Goal: Task Accomplishment & Management: Manage account settings

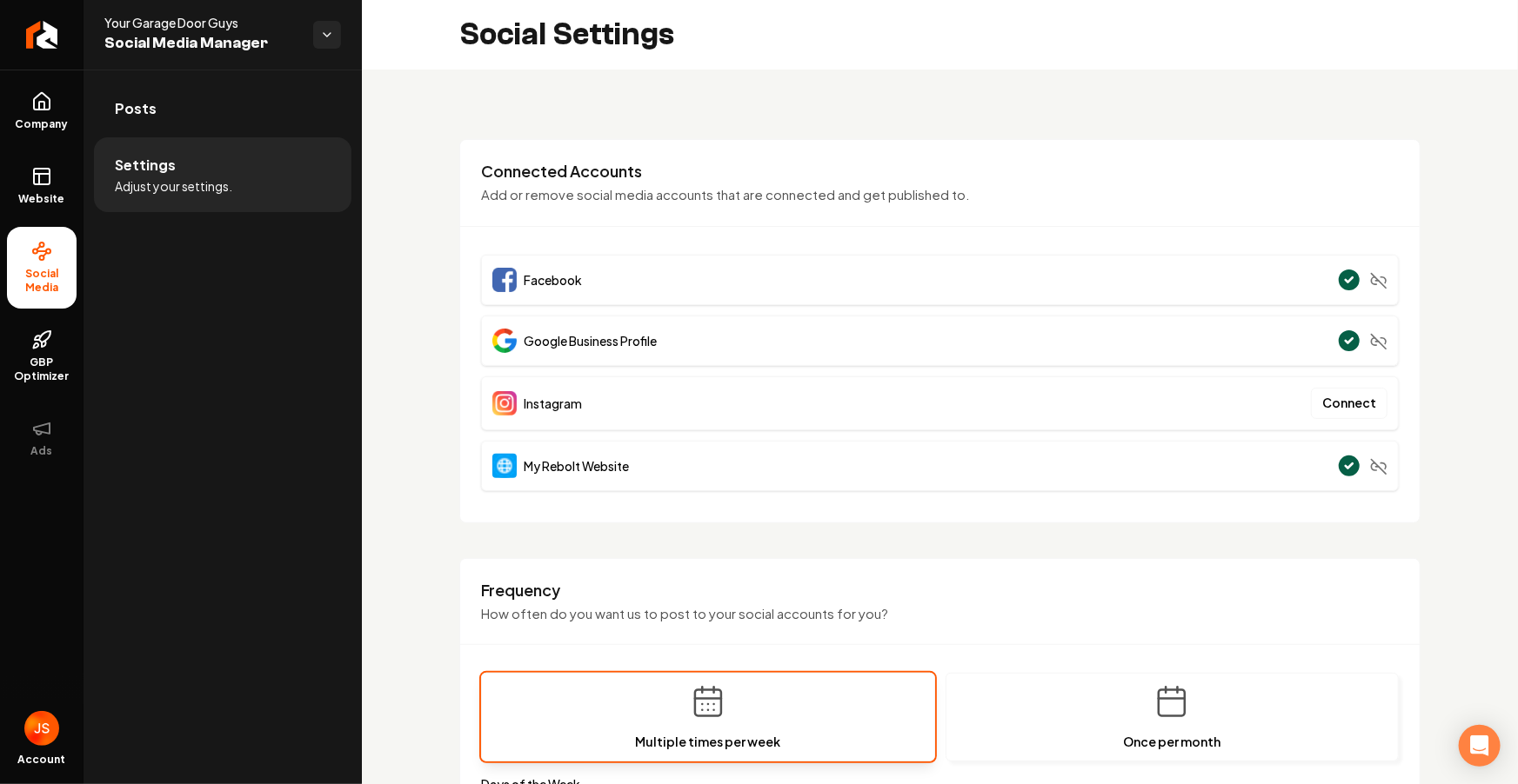
click at [68, 34] on link "Return to dashboard" at bounding box center [41, 35] width 83 height 70
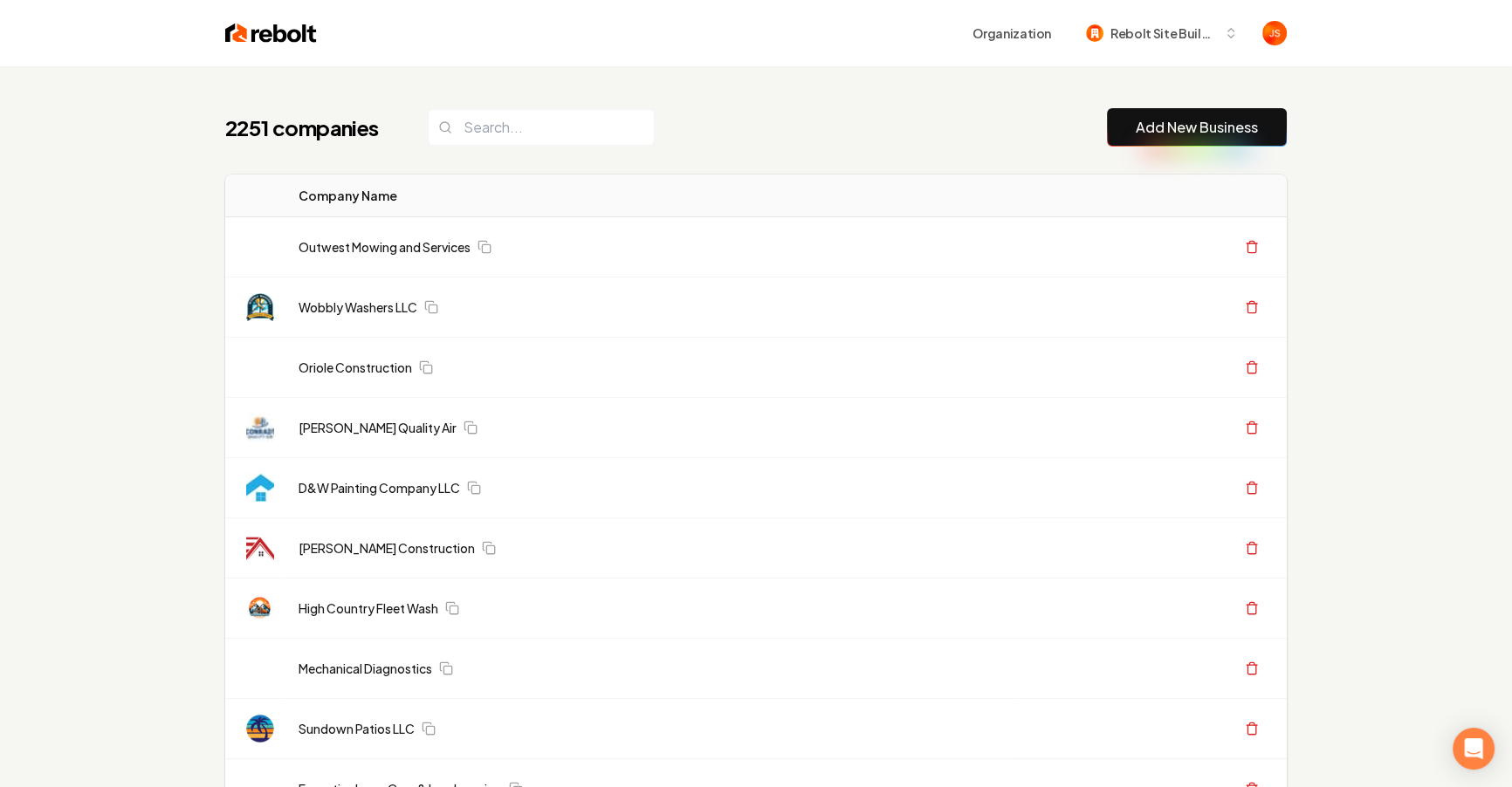
click at [815, 134] on div "2251 companies Add New Business" at bounding box center [756, 127] width 1062 height 39
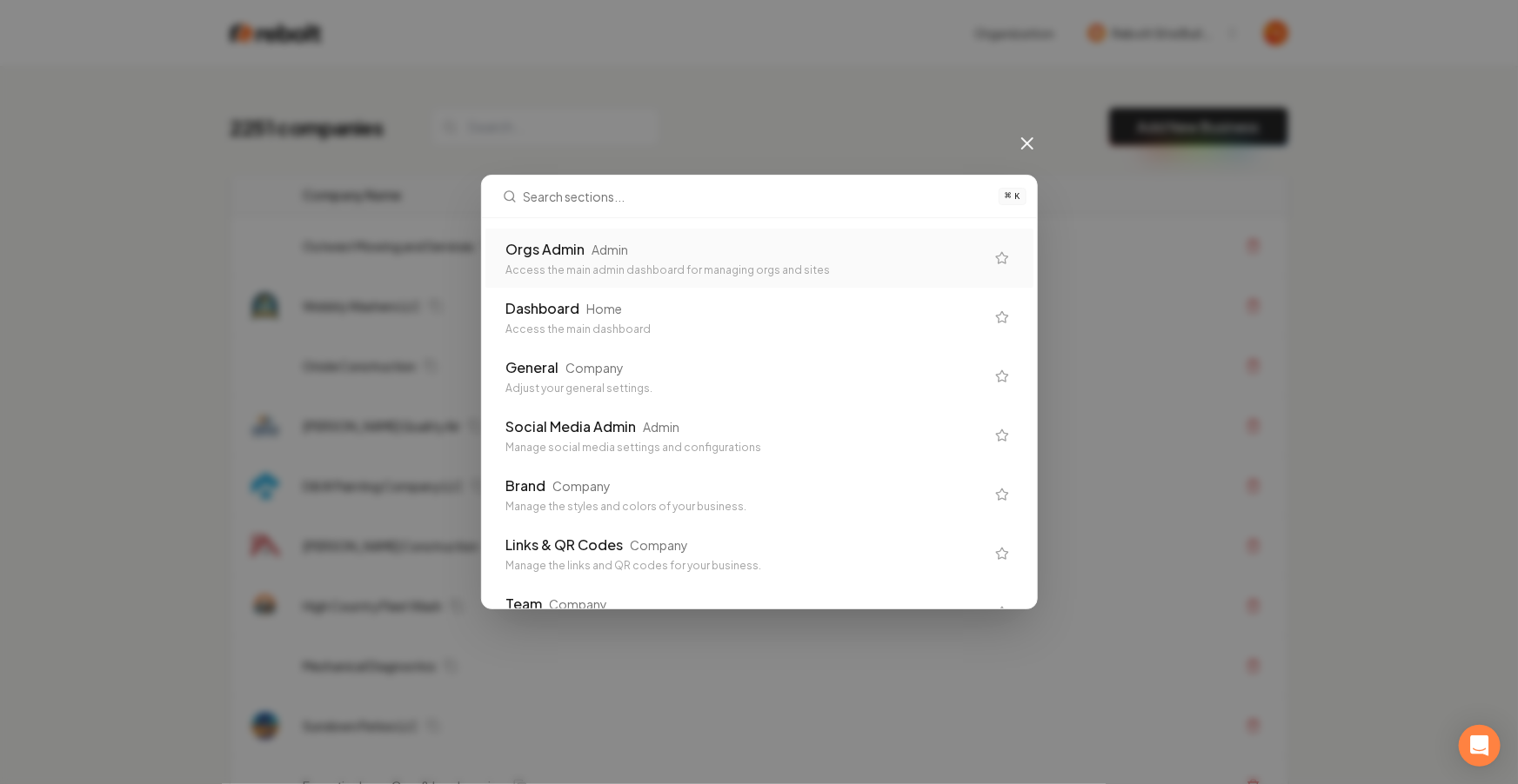
click at [684, 219] on div "Orgs Admin Admin Access the main admin dashboard for managing orgs and sites Da…" at bounding box center [759, 413] width 555 height 391
click at [665, 236] on div "Orgs Admin Admin Access the main admin dashboard for managing orgs and sites" at bounding box center [759, 258] width 548 height 59
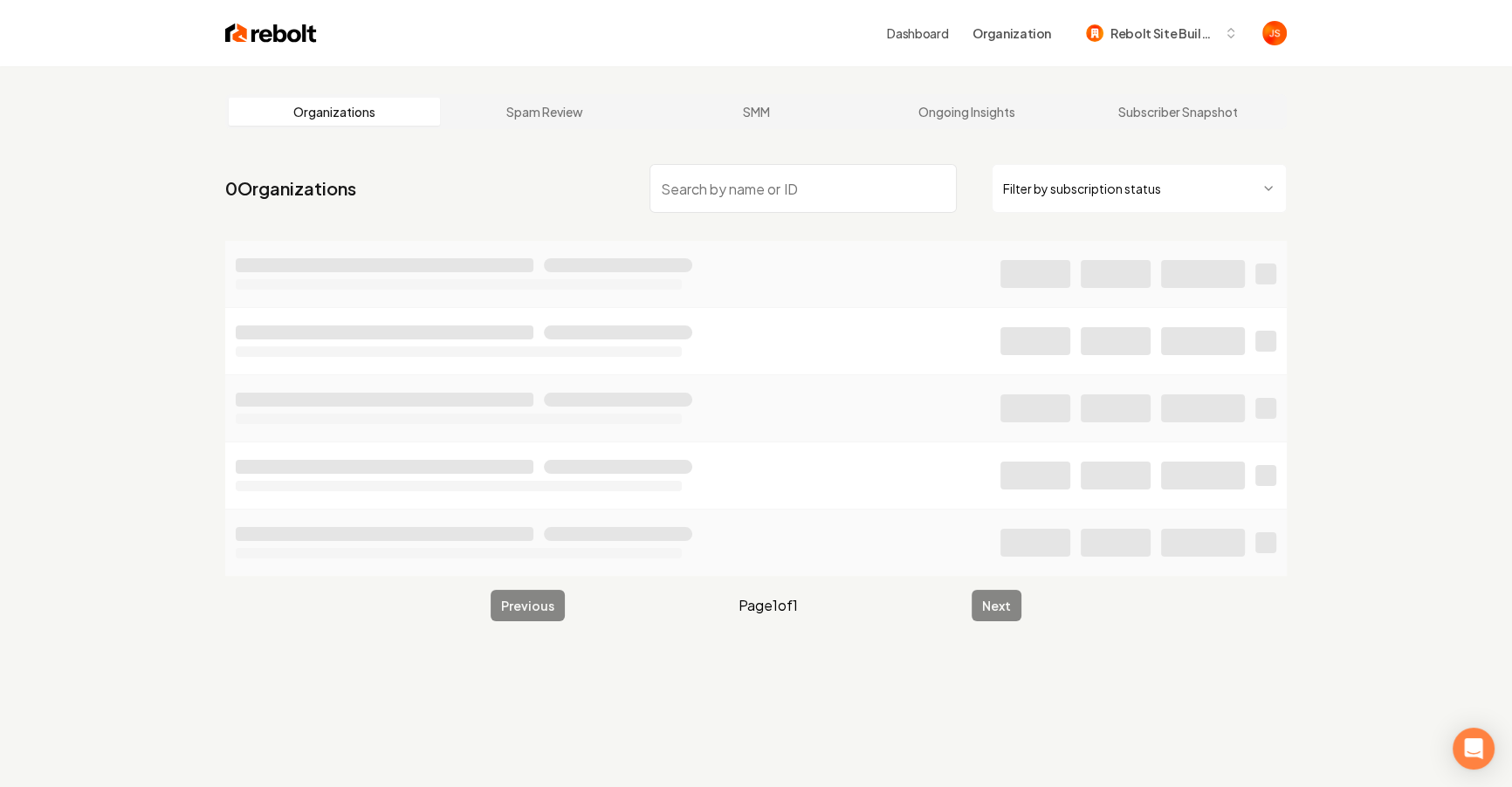
click at [856, 184] on input "search" at bounding box center [803, 188] width 307 height 48
type input "Your garage"
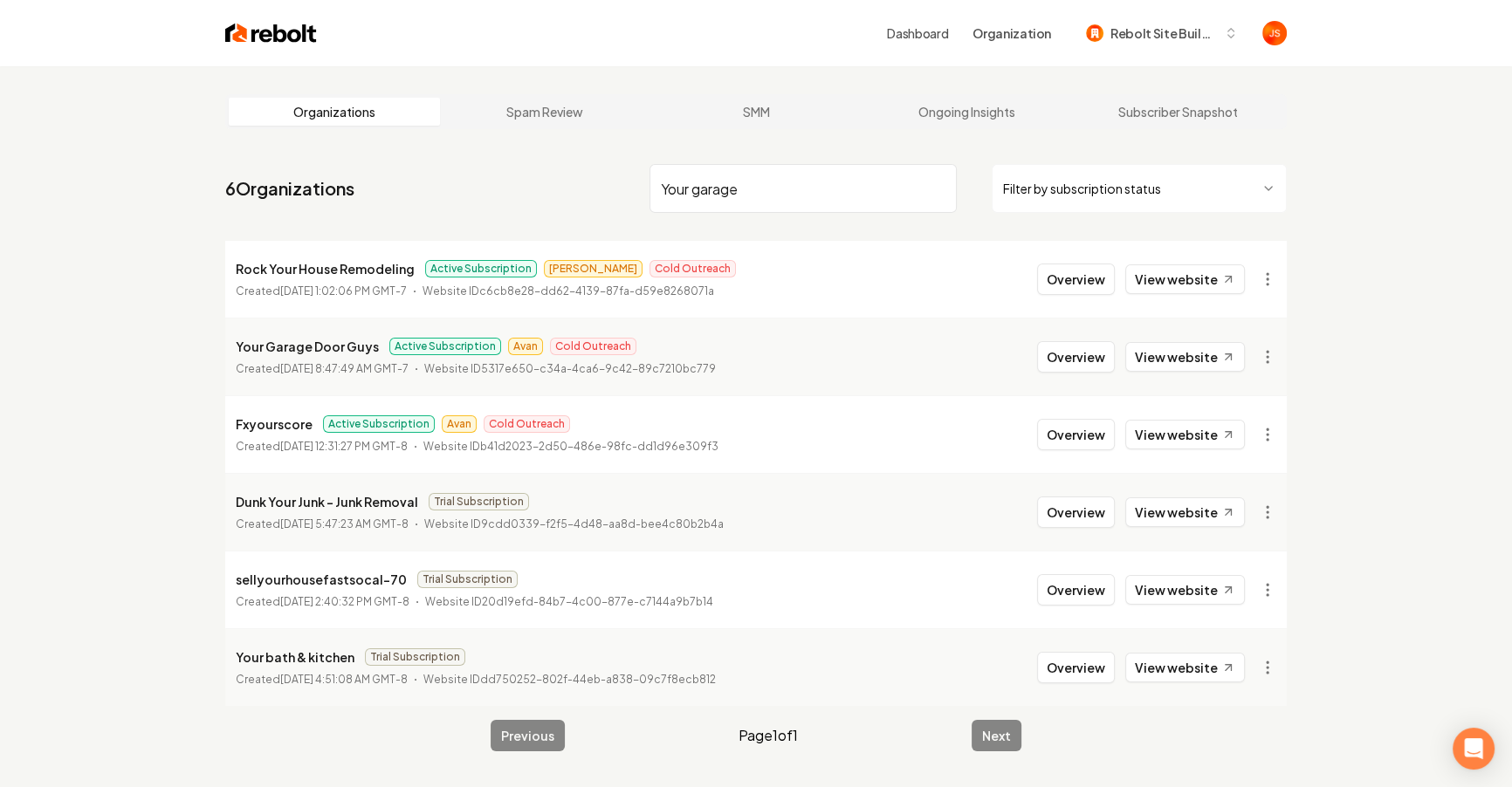
drag, startPoint x: 1157, startPoint y: 153, endPoint x: 1143, endPoint y: 177, distance: 27.8
click at [1156, 154] on main "Organizations Spam Review SMM Ongoing Insights Subscriber Snapshot 6 Organizati…" at bounding box center [756, 423] width 1117 height 713
click at [1124, 191] on html "Dashboard Organization Rebolt Site Builder Organizations Spam Review SMM Ongoin…" at bounding box center [762, 393] width 1524 height 787
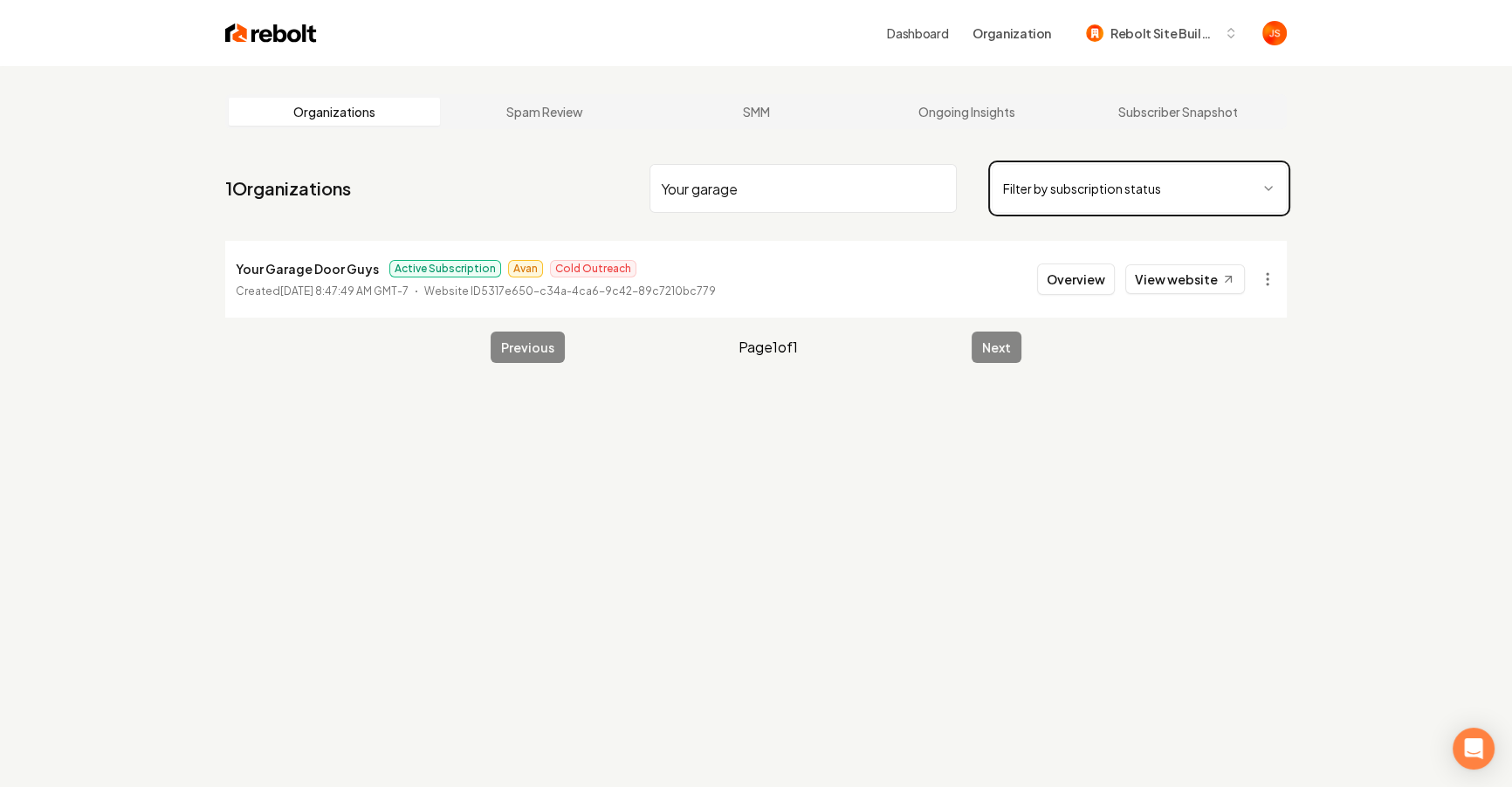
click at [771, 359] on html "Dashboard Organization Rebolt Site Builder Organizations Spam Review SMM Ongoin…" at bounding box center [756, 393] width 1512 height 787
click at [1261, 277] on html "Dashboard Organization Rebolt Site Builder Organizations Spam Review SMM Ongoin…" at bounding box center [756, 393] width 1512 height 787
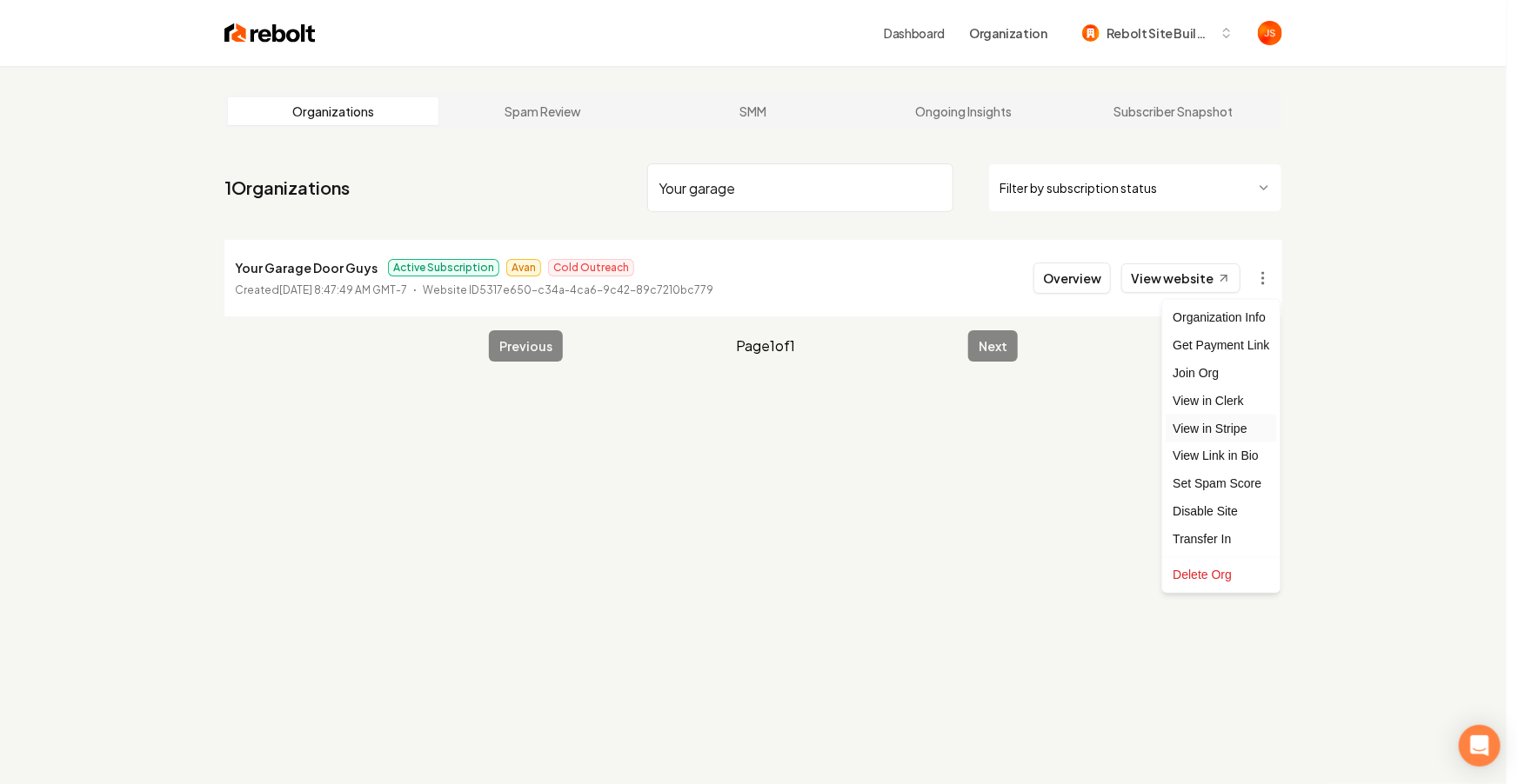
click at [1207, 425] on link "View in Stripe" at bounding box center [1221, 428] width 111 height 28
